Goal: Task Accomplishment & Management: Use online tool/utility

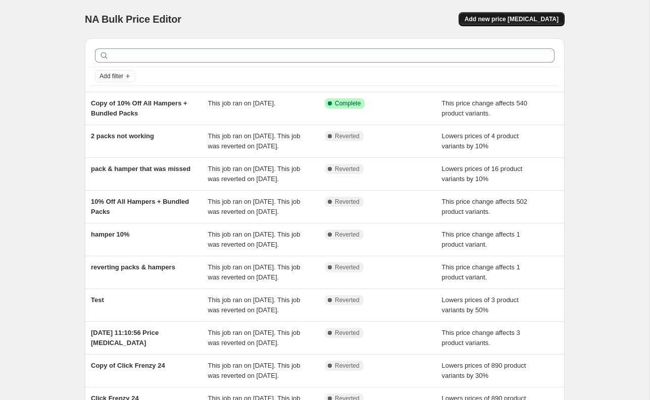
click at [488, 17] on span "Add new price [MEDICAL_DATA]" at bounding box center [511, 19] width 94 height 8
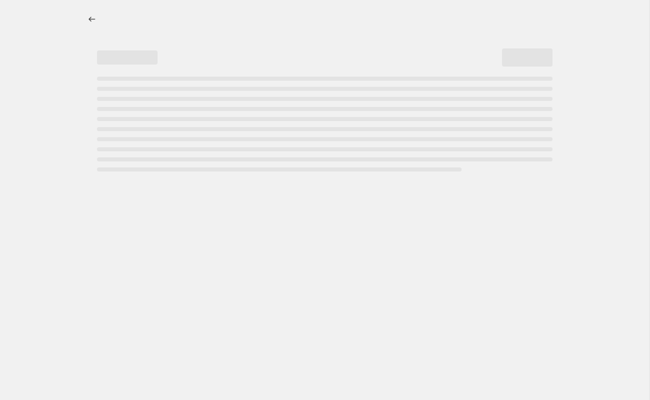
select select "percentage"
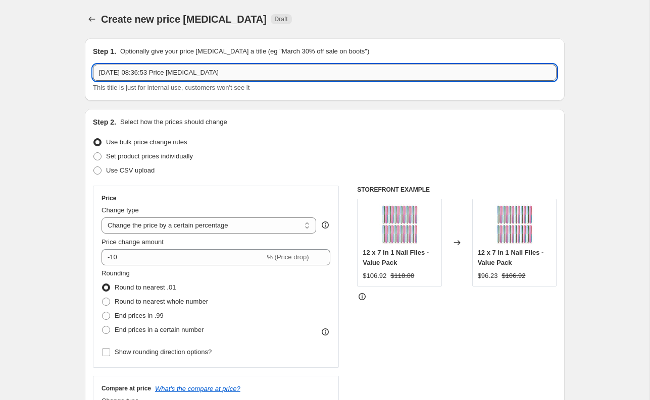
click at [247, 76] on input "[DATE] 08:36:53 Price [MEDICAL_DATA]" at bounding box center [324, 73] width 463 height 16
click at [247, 75] on input "[DATE] 08:36:53 Price [MEDICAL_DATA]" at bounding box center [324, 73] width 463 height 16
drag, startPoint x: 251, startPoint y: 74, endPoint x: 143, endPoint y: 78, distance: 107.6
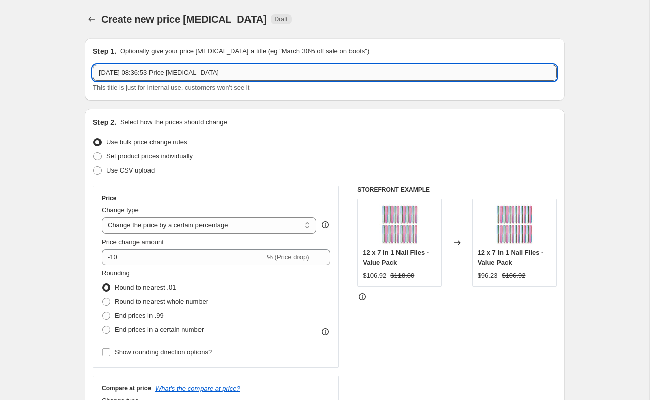
click at [143, 78] on input "[DATE] 08:36:53 Price [MEDICAL_DATA]" at bounding box center [324, 73] width 463 height 16
drag, startPoint x: 140, startPoint y: 72, endPoint x: 238, endPoint y: 74, distance: 98.0
click at [238, 74] on input "[DATE] 08:36:53 Price [MEDICAL_DATA]" at bounding box center [324, 73] width 463 height 16
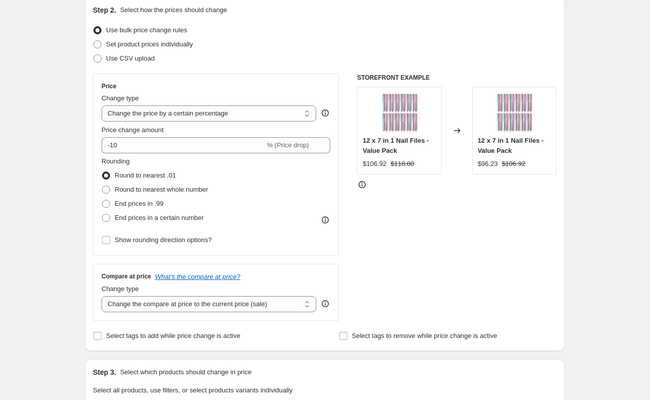
scroll to position [118, 0]
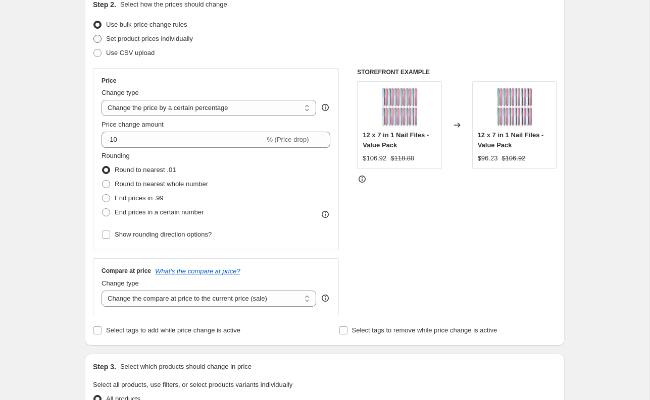
type input "[DATE], Step into Spring Sale"
click at [137, 41] on span "Set product prices individually" at bounding box center [149, 39] width 87 height 8
click at [94, 35] on input "Set product prices individually" at bounding box center [93, 35] width 1 height 1
radio input "true"
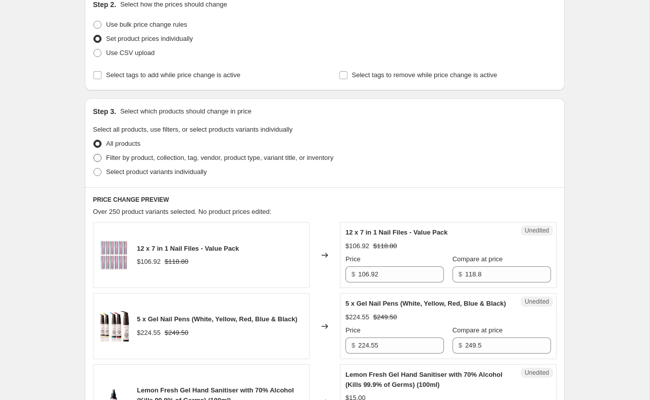
click at [136, 160] on span "Filter by product, collection, tag, vendor, product type, variant title, or inv…" at bounding box center [219, 158] width 227 height 8
click at [94, 154] on input "Filter by product, collection, tag, vendor, product type, variant title, or inv…" at bounding box center [93, 154] width 1 height 1
radio input "true"
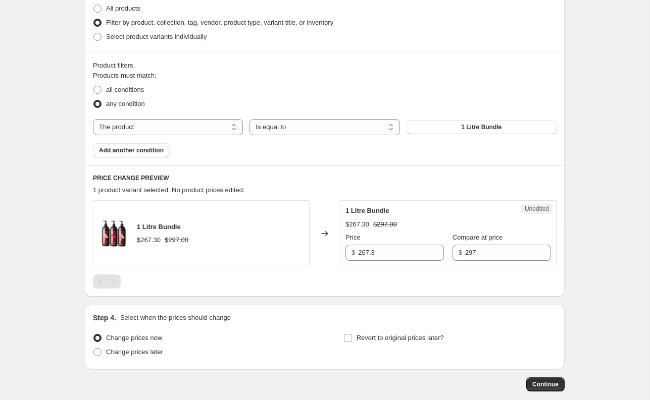
scroll to position [269, 0]
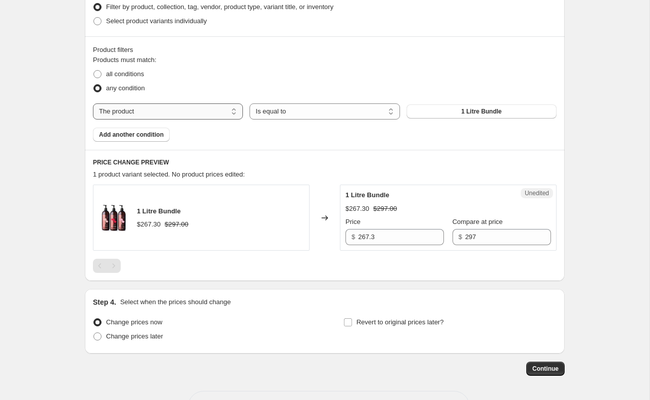
click at [170, 114] on select "The product The product's collection The product's tag The product's vendor The…" at bounding box center [168, 111] width 150 height 16
select select "collection"
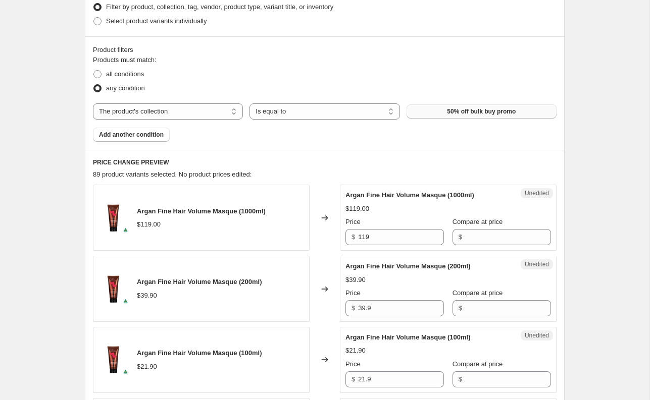
click at [451, 112] on span "50% off bulk buy promo" at bounding box center [481, 112] width 69 height 8
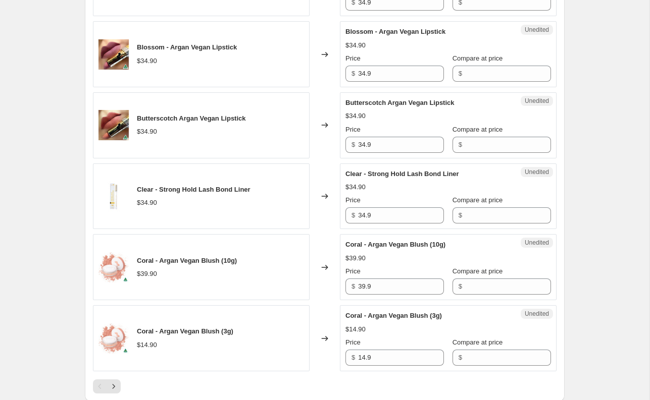
scroll to position [1737, 0]
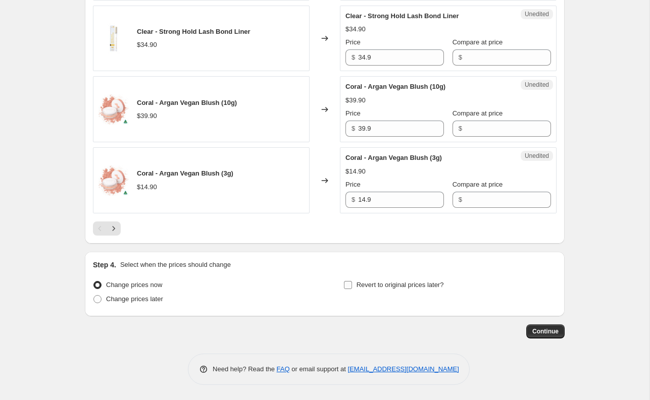
click at [431, 285] on span "Revert to original prices later?" at bounding box center [399, 285] width 87 height 8
click at [352, 285] on input "Revert to original prices later?" at bounding box center [348, 285] width 8 height 8
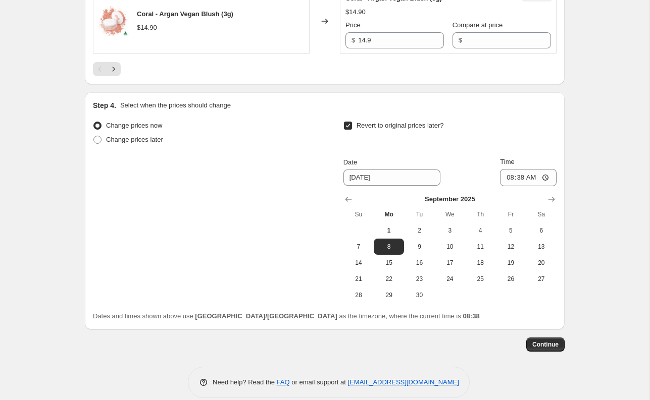
scroll to position [1875, 0]
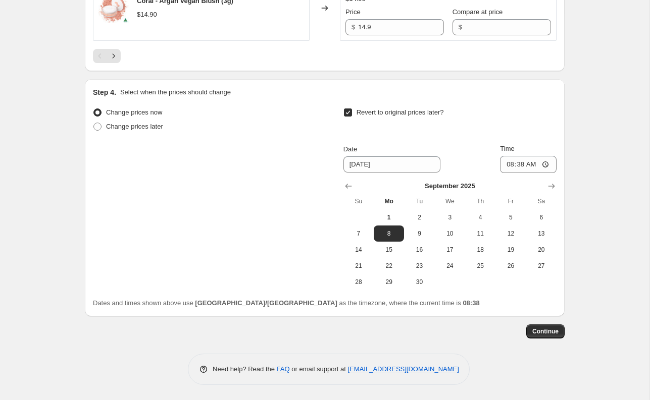
click at [351, 117] on input "Revert to original prices later?" at bounding box center [348, 113] width 8 height 8
checkbox input "false"
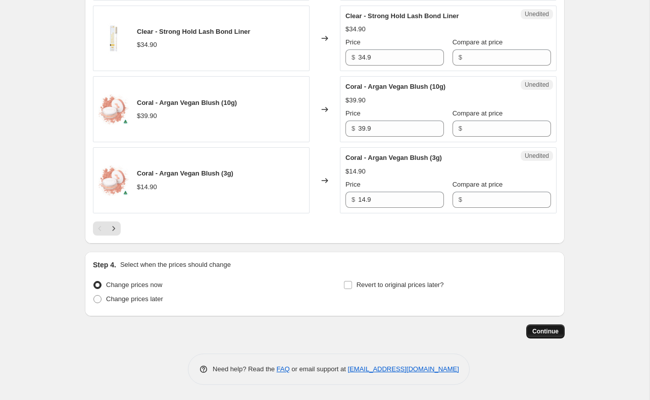
click at [548, 335] on span "Continue" at bounding box center [545, 332] width 26 height 8
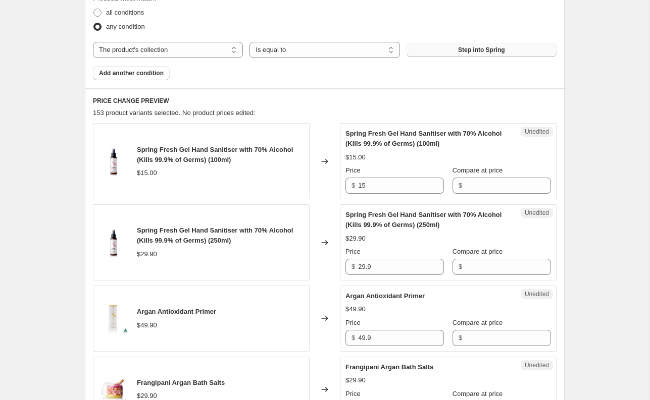
scroll to position [341, 0]
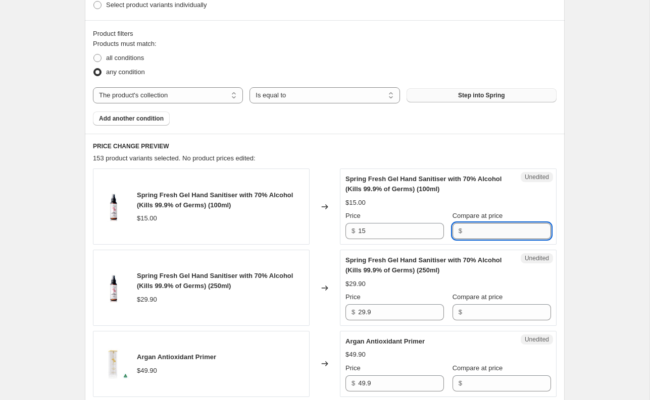
click at [487, 235] on input "Compare at price" at bounding box center [508, 231] width 86 height 16
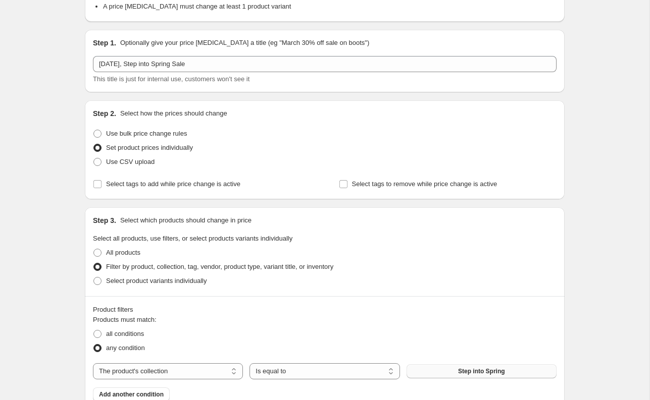
scroll to position [63, 0]
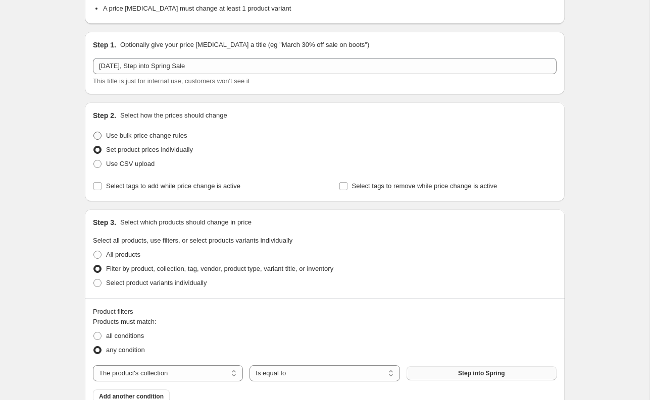
click at [157, 136] on span "Use bulk price change rules" at bounding box center [146, 136] width 81 height 8
click at [94, 132] on input "Use bulk price change rules" at bounding box center [93, 132] width 1 height 1
radio input "true"
select select "percentage"
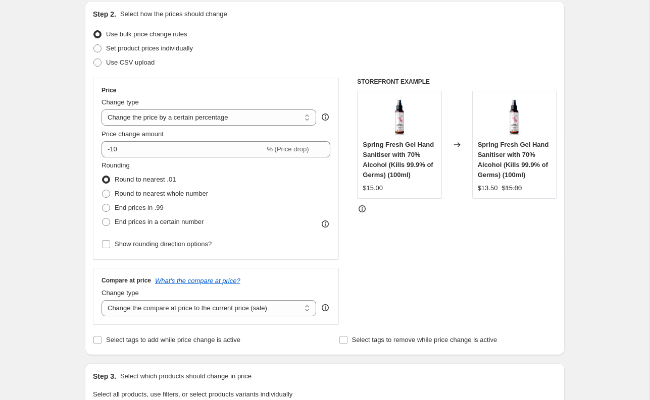
scroll to position [111, 0]
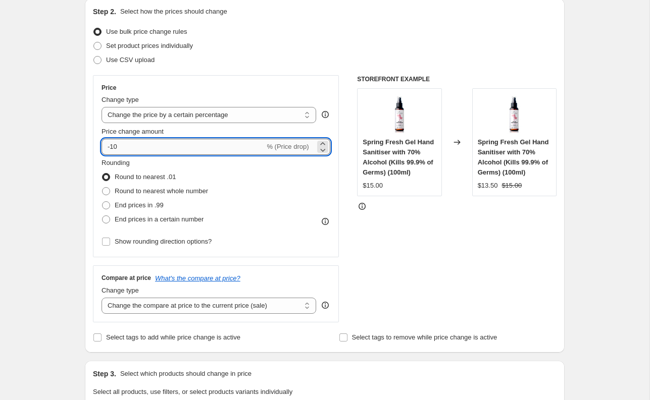
click at [149, 145] on input "-10" at bounding box center [182, 147] width 163 height 16
type input "-1"
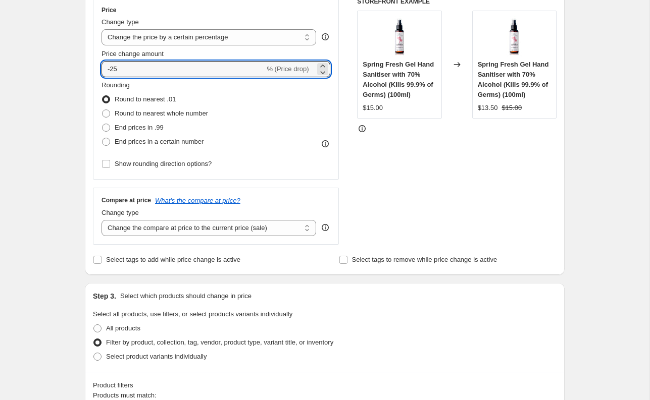
scroll to position [195, 0]
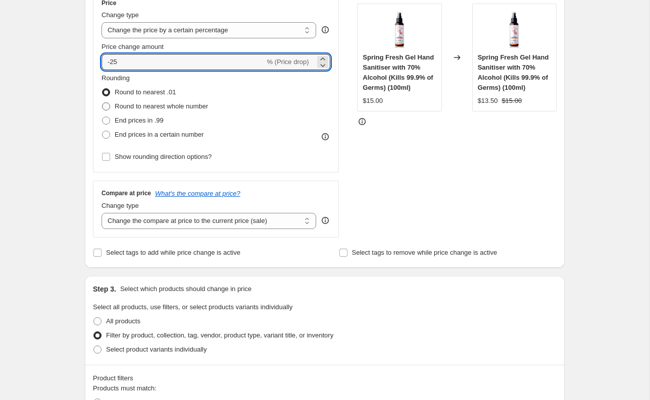
type input "-25"
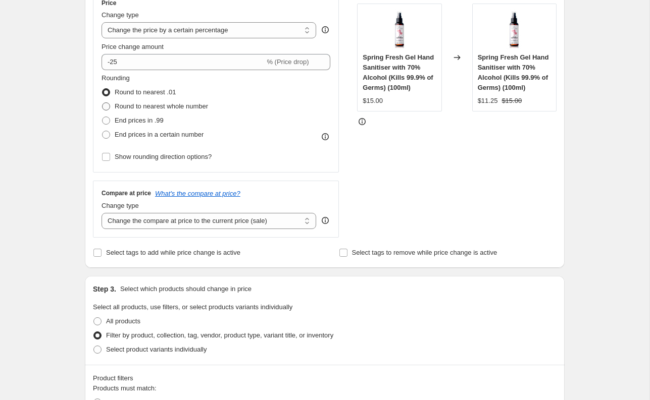
click at [196, 105] on span "Round to nearest whole number" at bounding box center [161, 106] width 93 height 8
click at [102, 103] on input "Round to nearest whole number" at bounding box center [102, 102] width 1 height 1
radio input "true"
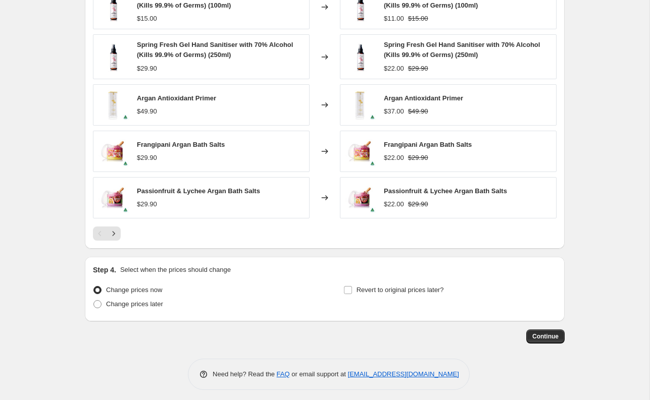
scroll to position [729, 0]
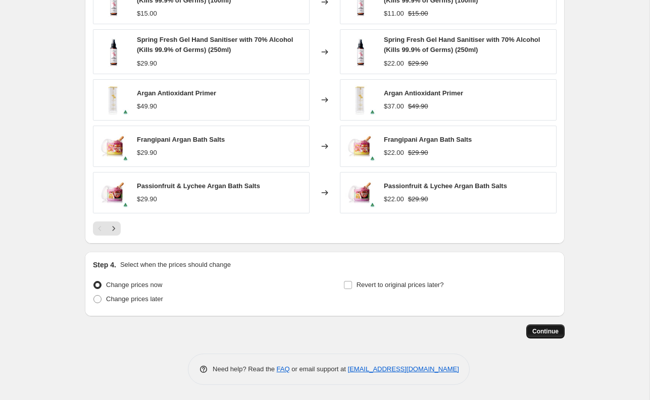
click at [548, 330] on span "Continue" at bounding box center [545, 332] width 26 height 8
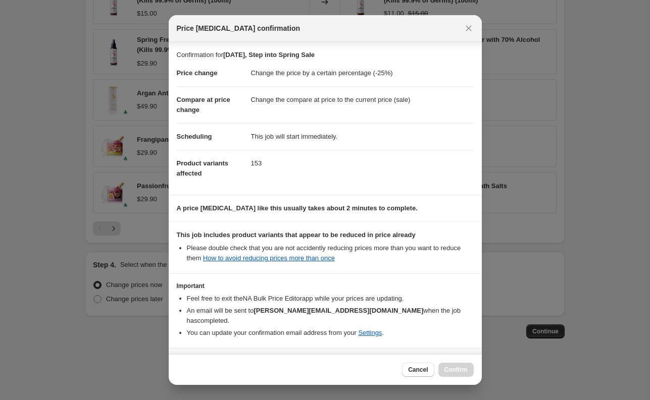
scroll to position [25, 0]
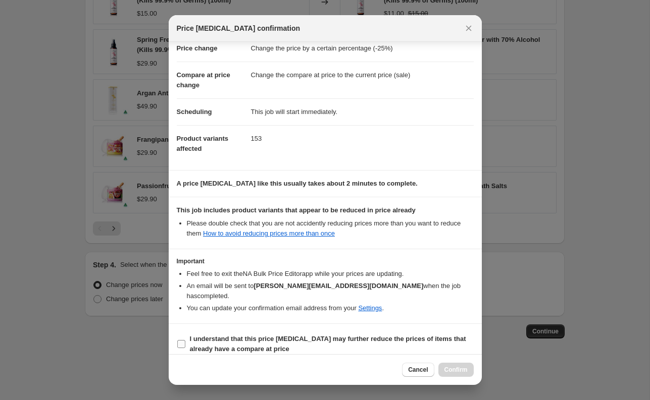
click at [329, 334] on span "I understand that this price [MEDICAL_DATA] may further reduce the prices of it…" at bounding box center [332, 344] width 284 height 20
click at [185, 340] on input "I understand that this price [MEDICAL_DATA] may further reduce the prices of it…" at bounding box center [181, 344] width 8 height 8
checkbox input "true"
click at [449, 373] on span "Confirm" at bounding box center [455, 370] width 23 height 8
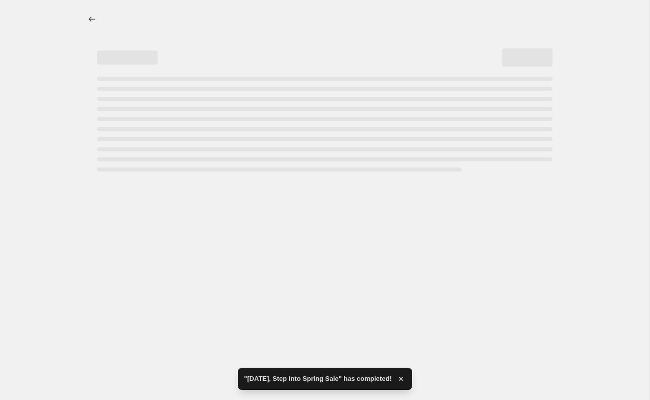
select select "percentage"
select select "collection"
